Goal: Register for event/course

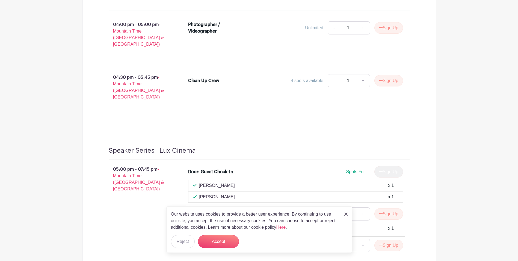
scroll to position [628, 0]
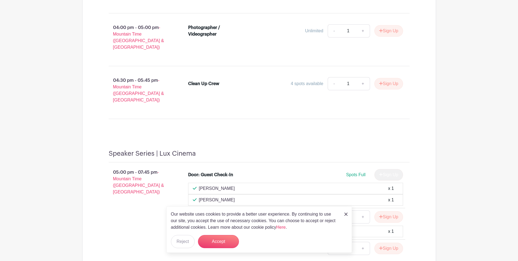
click at [345, 213] on img at bounding box center [346, 213] width 3 height 3
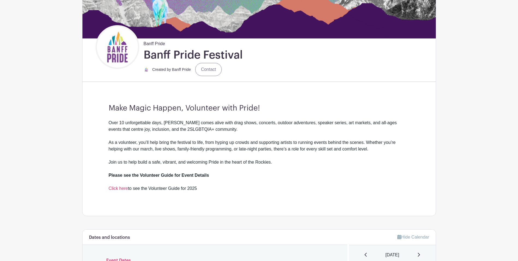
scroll to position [164, 0]
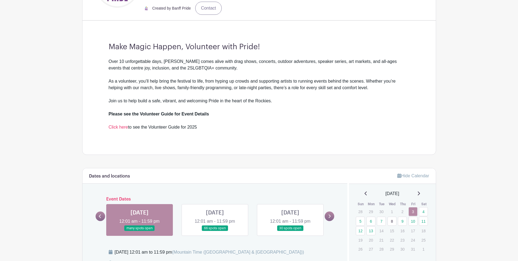
click at [290, 231] on link at bounding box center [290, 231] width 0 height 0
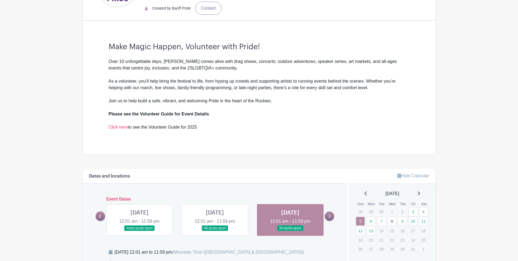
click at [215, 231] on link at bounding box center [215, 231] width 0 height 0
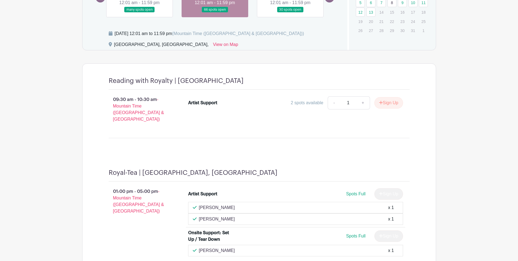
scroll to position [465, 0]
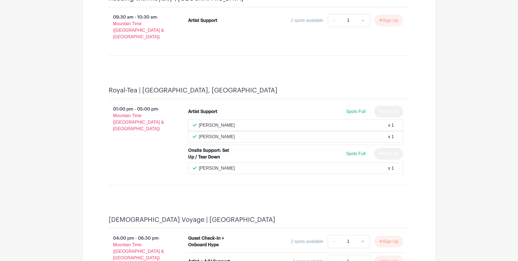
click at [388, 165] on div "Robyn Fisher x 1" at bounding box center [296, 168] width 206 height 7
click at [355, 151] on span "Spots Full" at bounding box center [355, 153] width 19 height 5
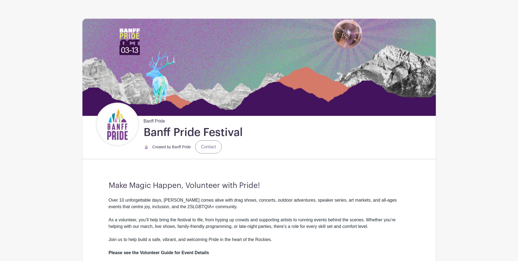
scroll to position [0, 0]
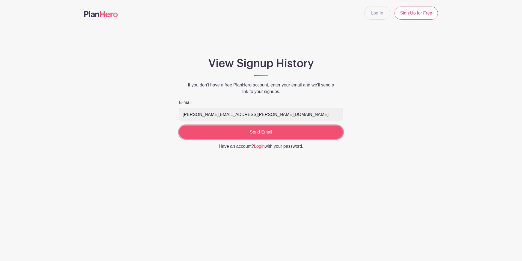
click at [260, 132] on input "Send Email" at bounding box center [261, 131] width 164 height 13
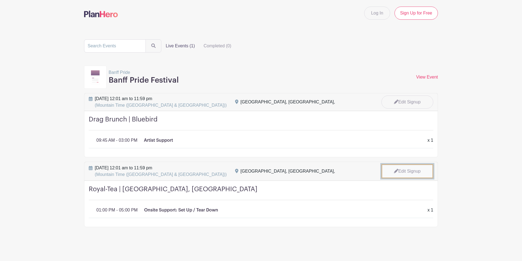
click at [410, 170] on link "Edit Signup" at bounding box center [408, 171] width 52 height 14
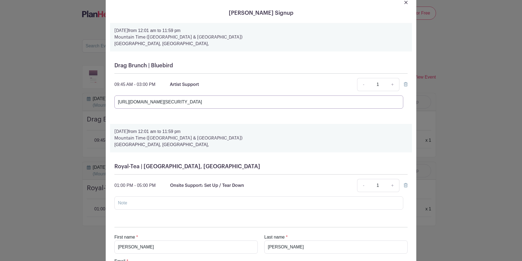
scroll to position [27, 0]
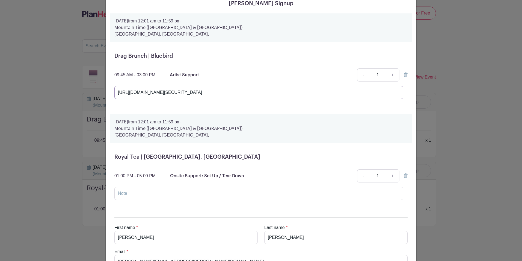
type input "https://schedule.planhero.com/my_signups?token=eyJhbGciOiJIUzI1NiJ9.eyJlbWFpbCI…"
click at [159, 131] on p "Mountain Time (US & Canada)" at bounding box center [260, 128] width 293 height 7
click at [404, 177] on icon at bounding box center [406, 175] width 4 height 4
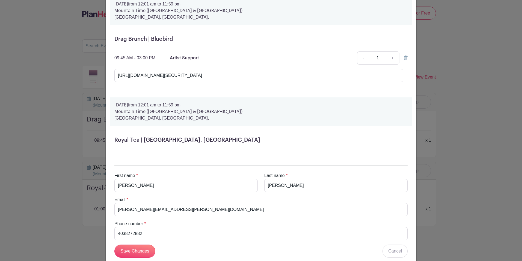
scroll to position [58, 0]
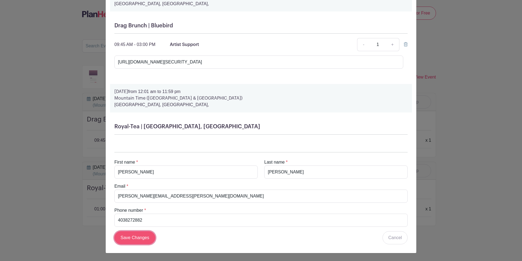
click at [135, 240] on input "Save Changes" at bounding box center [134, 237] width 41 height 13
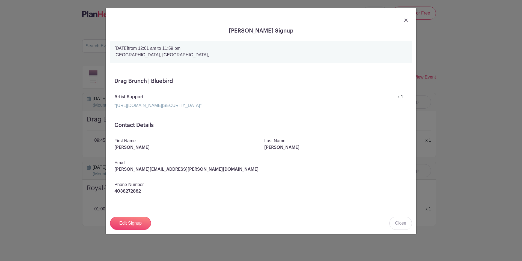
scroll to position [0, 0]
click at [406, 21] on img at bounding box center [406, 20] width 3 height 3
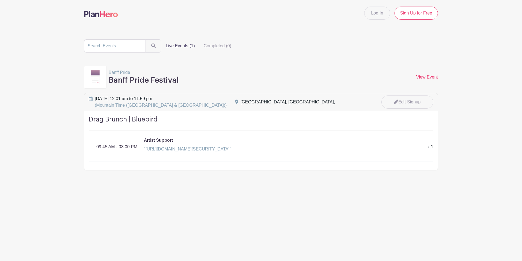
drag, startPoint x: 69, startPoint y: 42, endPoint x: 388, endPoint y: 245, distance: 378.5
click at [388, 204] on html "Loading... Log In Sign Up for Free Live Events (1) Completed (0) Banff Pride Ba…" at bounding box center [261, 102] width 522 height 204
drag, startPoint x: 358, startPoint y: 220, endPoint x: 357, endPoint y: 214, distance: 5.8
click at [358, 204] on main "Log In Sign Up for Free Live Events (1) Completed (0) Banff Pride Banff Pride F…" at bounding box center [261, 102] width 522 height 204
